Goal: Information Seeking & Learning: Learn about a topic

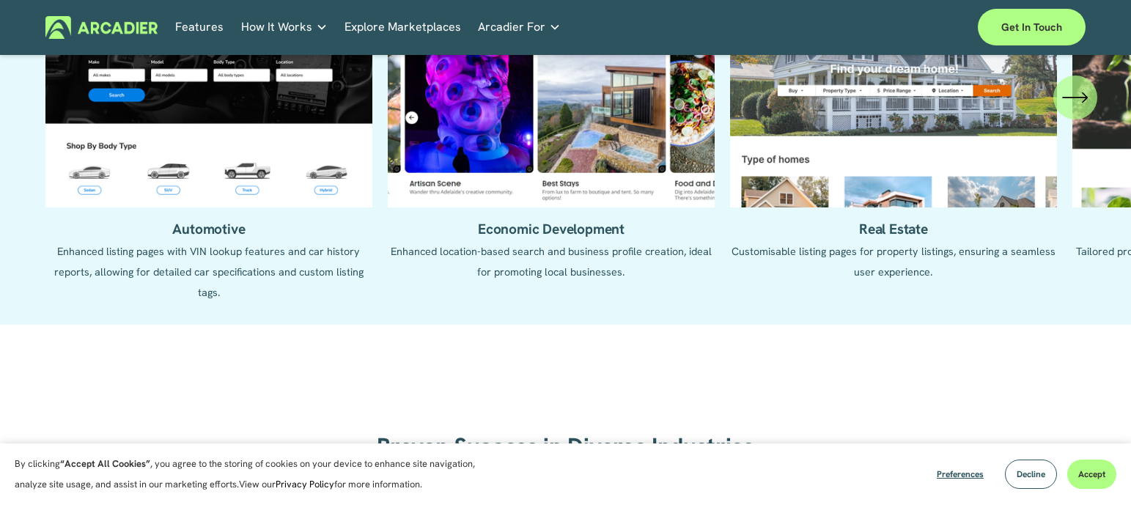
scroll to position [1772, 0]
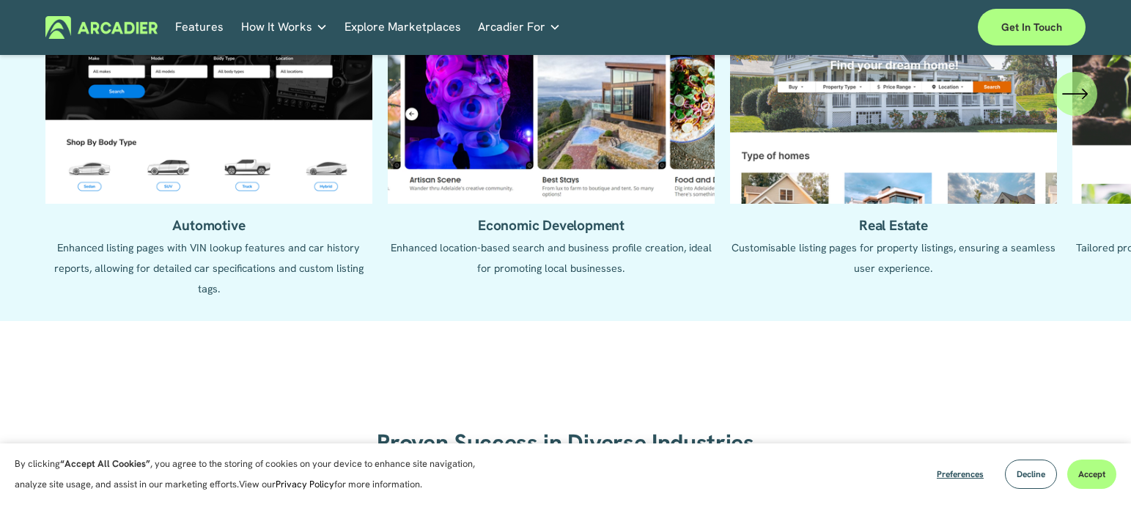
click at [191, 29] on link "Features" at bounding box center [199, 27] width 48 height 23
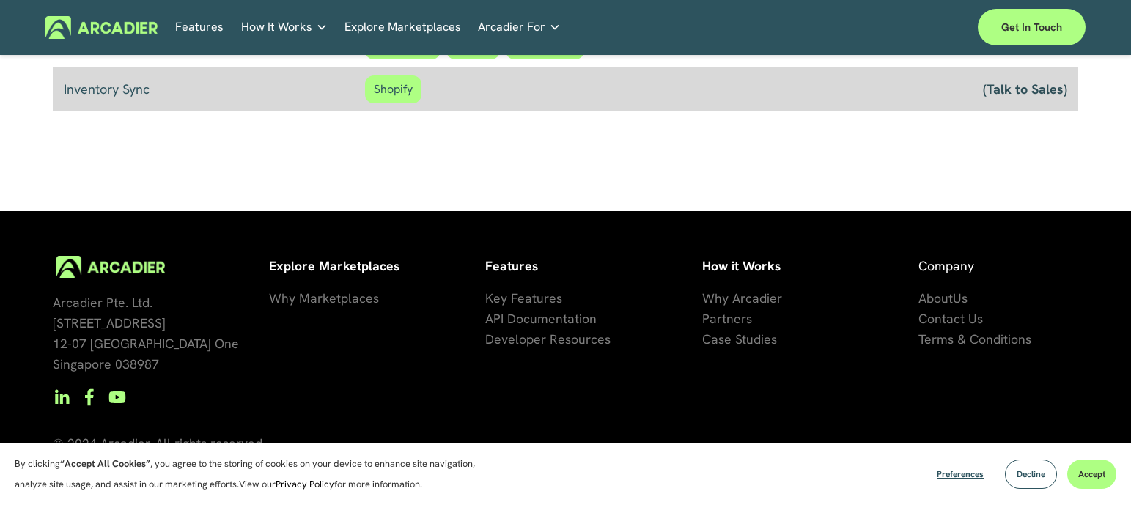
scroll to position [1387, 0]
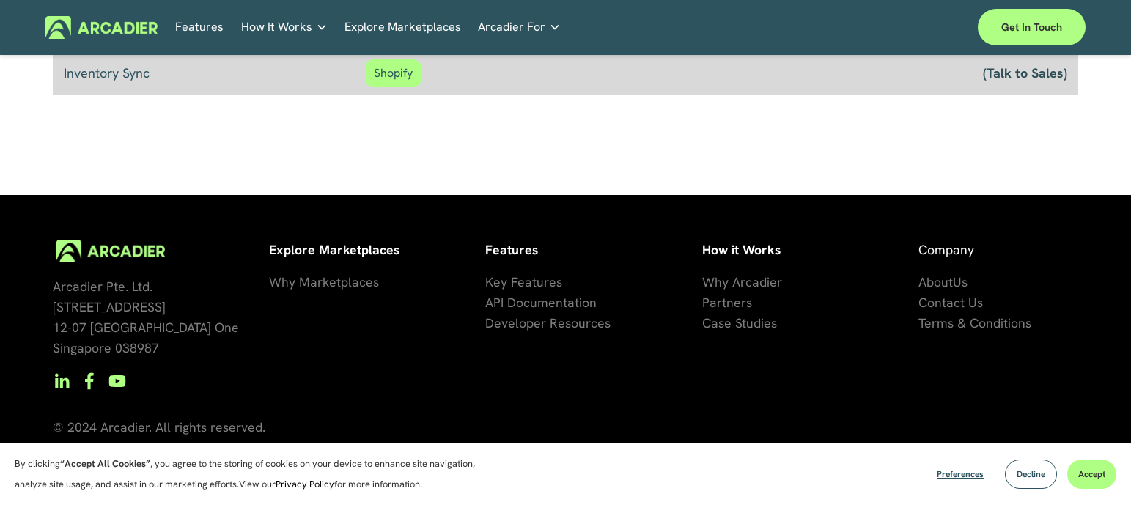
click at [371, 284] on span "Why Marketplaces" at bounding box center [324, 281] width 110 height 17
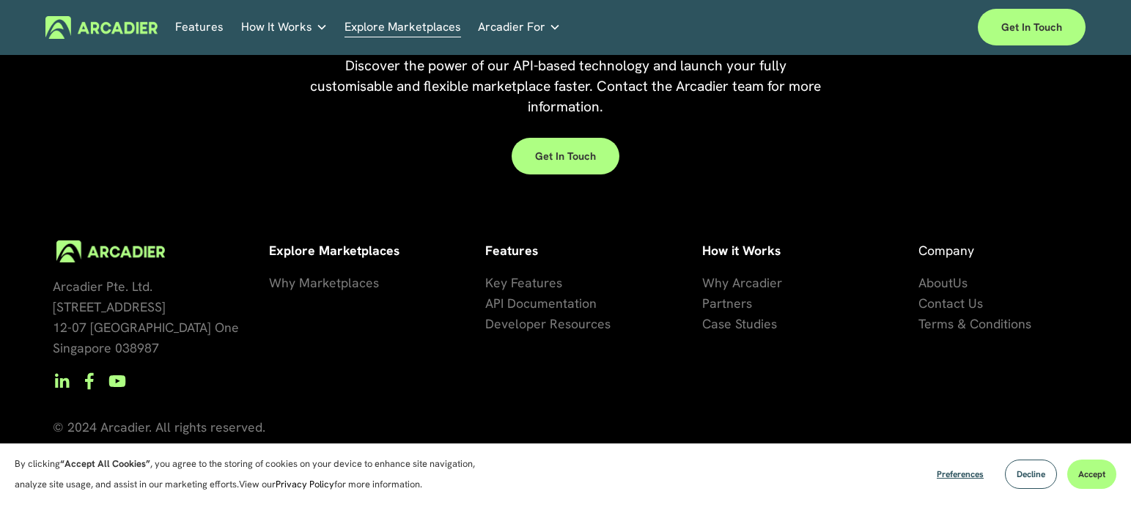
scroll to position [3374, 0]
